Goal: Information Seeking & Learning: Learn about a topic

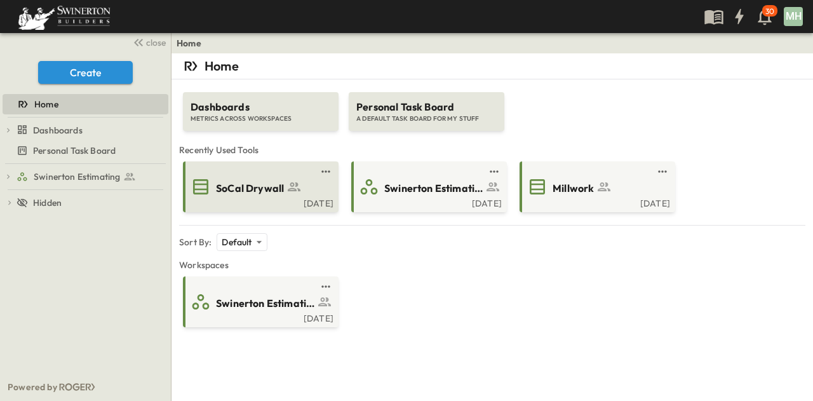
click at [274, 209] on div "SoCal Drywall [DATE]" at bounding box center [261, 186] width 156 height 51
click at [277, 200] on div "[DATE]" at bounding box center [260, 202] width 148 height 10
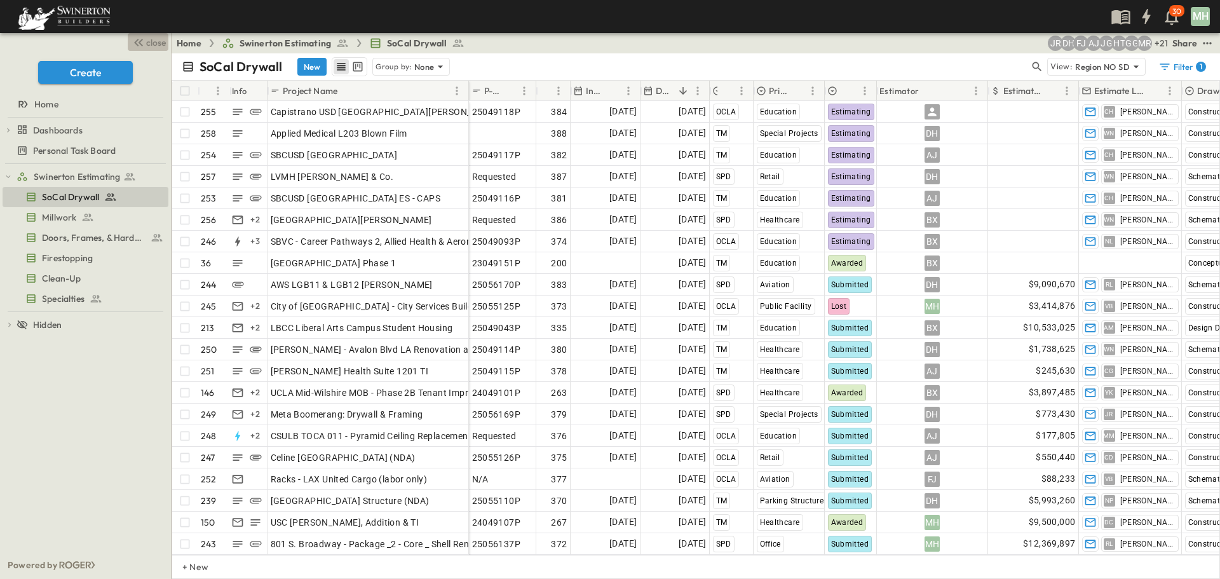
click at [153, 44] on span "close" at bounding box center [156, 42] width 20 height 13
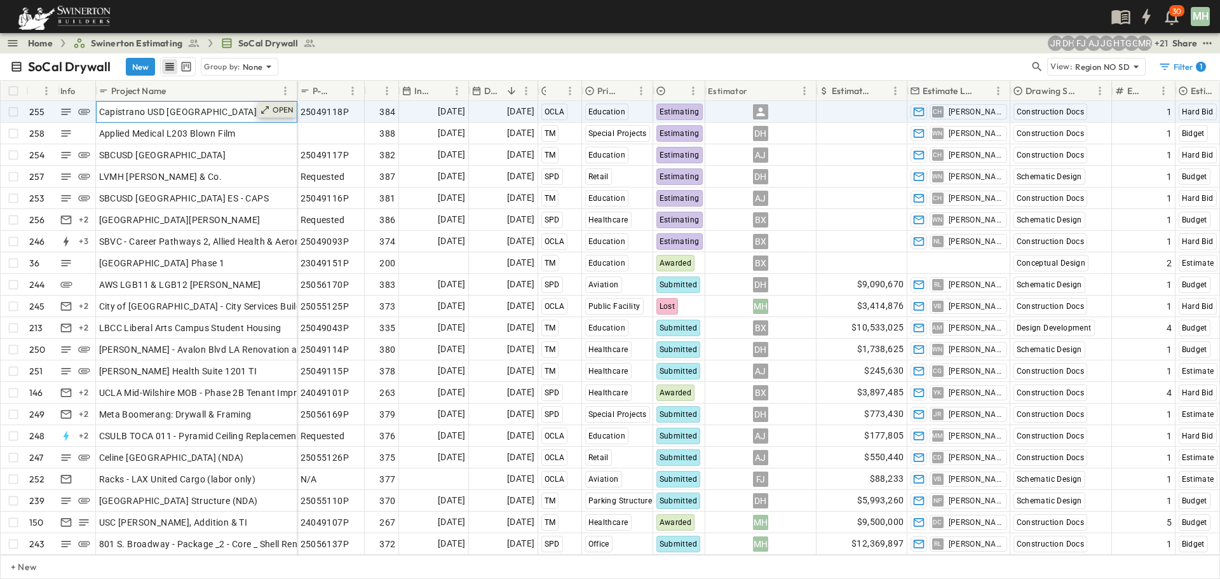
click at [273, 109] on p "OPEN" at bounding box center [284, 110] width 22 height 10
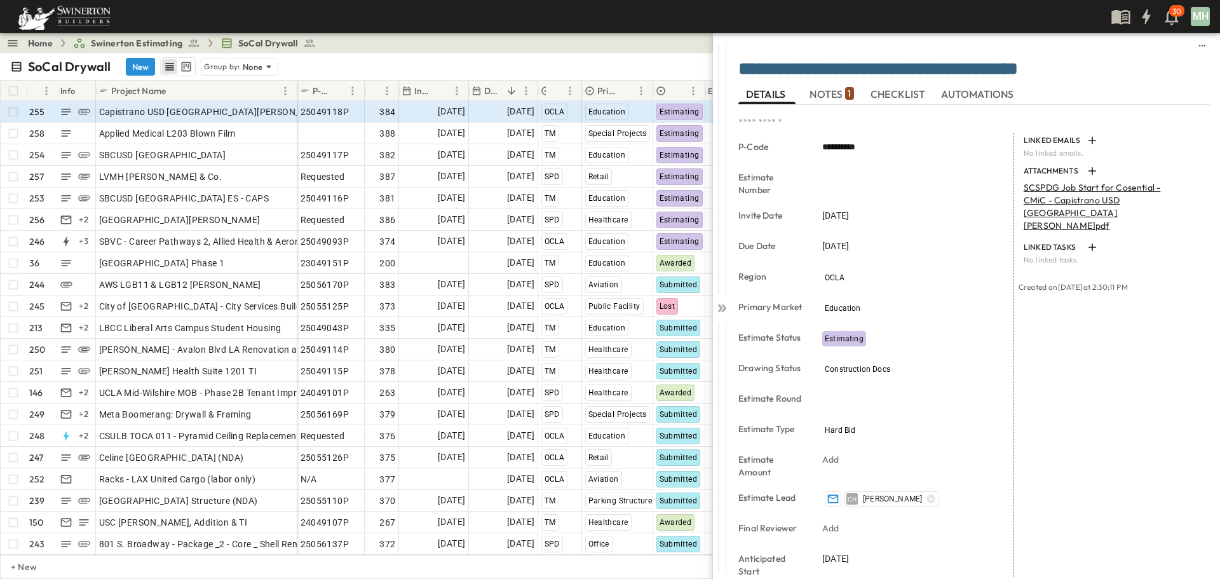
click at [813, 95] on span "NOTES 1" at bounding box center [831, 93] width 44 height 11
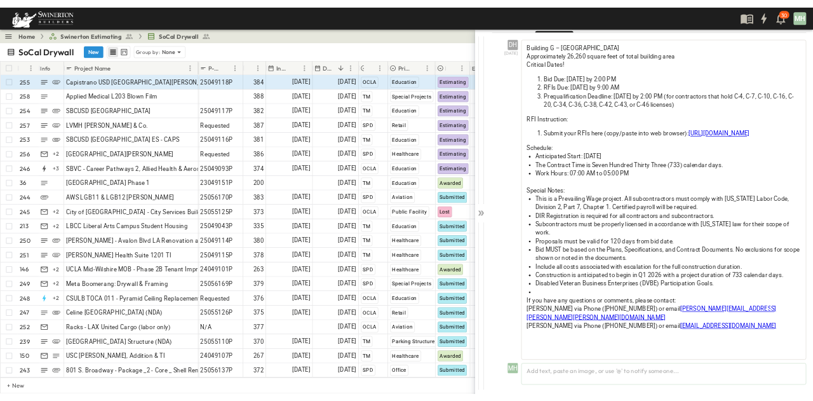
scroll to position [67, 0]
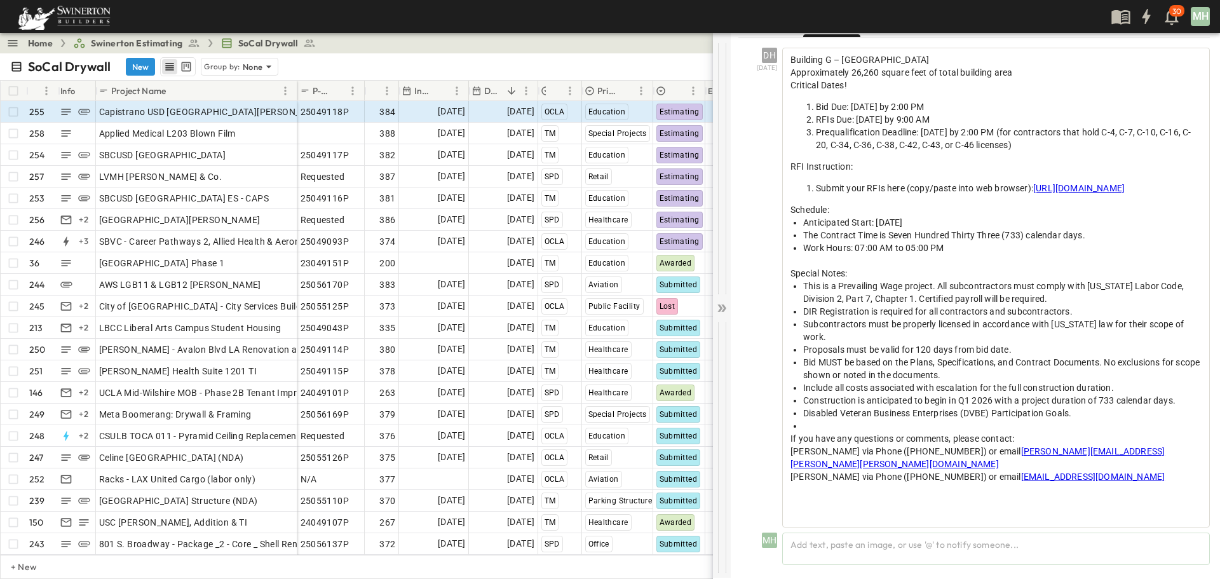
click at [720, 305] on icon at bounding box center [719, 308] width 5 height 8
